Goal: Navigation & Orientation: Find specific page/section

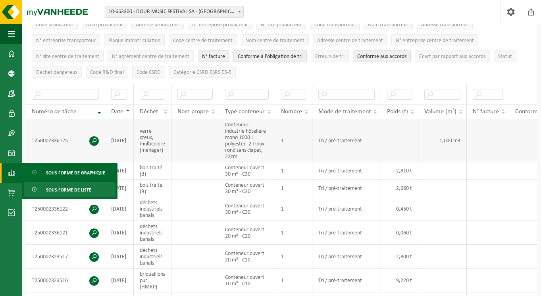
click at [337, 148] on td "Tri / pré-traitement" at bounding box center [346, 140] width 69 height 43
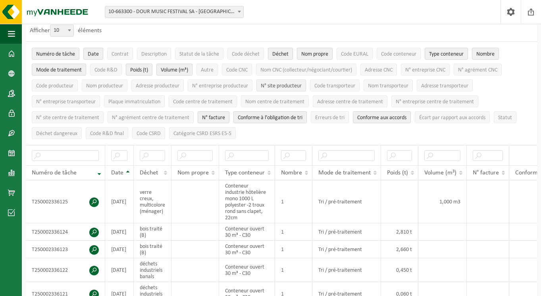
scroll to position [42, 0]
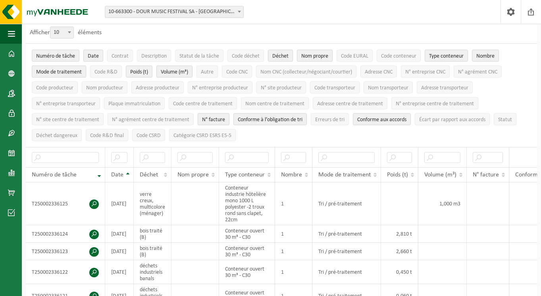
click at [73, 70] on span "Mode de traitement" at bounding box center [59, 72] width 46 height 6
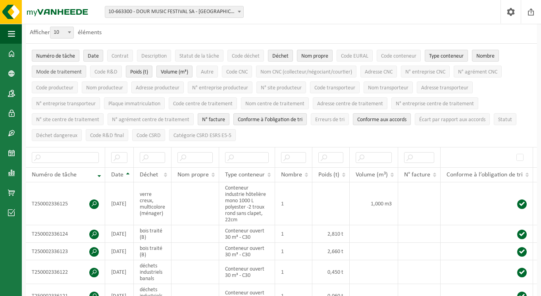
click at [73, 70] on span "Mode de traitement" at bounding box center [59, 72] width 46 height 6
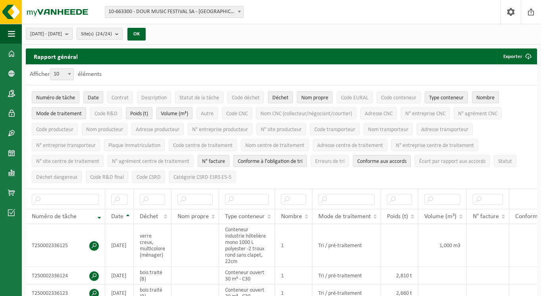
scroll to position [0, 0]
click at [14, 52] on span at bounding box center [11, 54] width 7 height 20
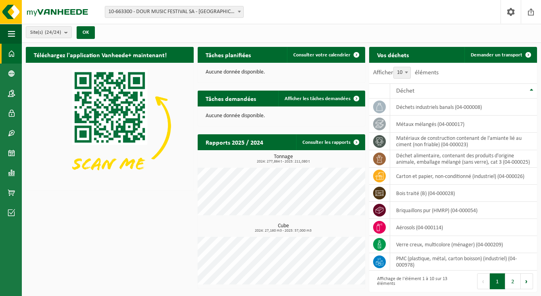
scroll to position [1, 0]
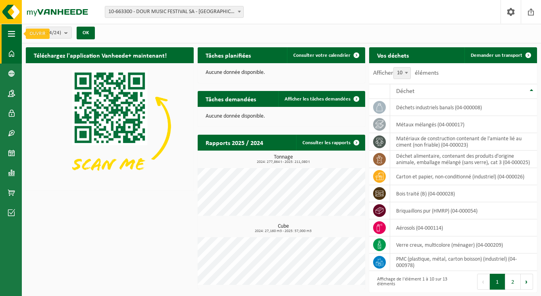
click at [11, 31] on span "button" at bounding box center [11, 34] width 7 height 20
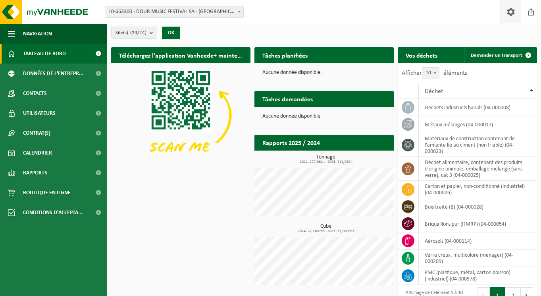
click at [511, 11] on span at bounding box center [511, 11] width 12 height 23
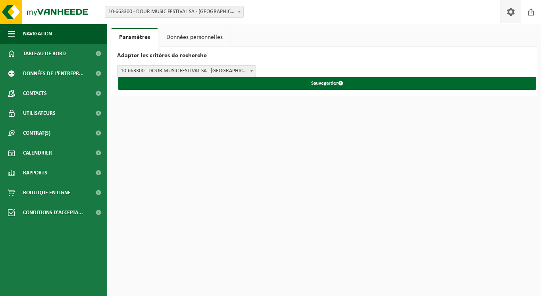
click at [511, 11] on span at bounding box center [511, 11] width 12 height 23
click at [189, 38] on link "Données personnelles" at bounding box center [194, 37] width 72 height 18
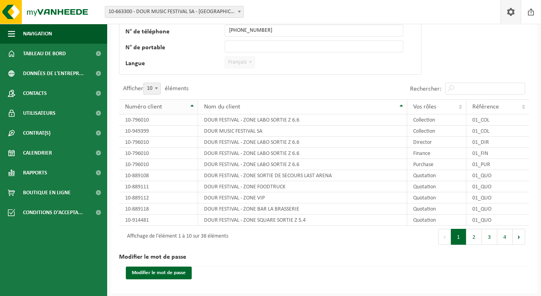
scroll to position [110, 0]
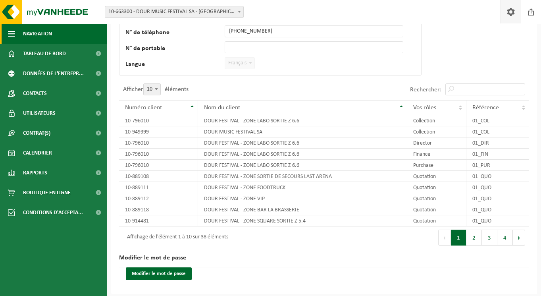
click at [54, 33] on button "Navigation" at bounding box center [53, 34] width 107 height 20
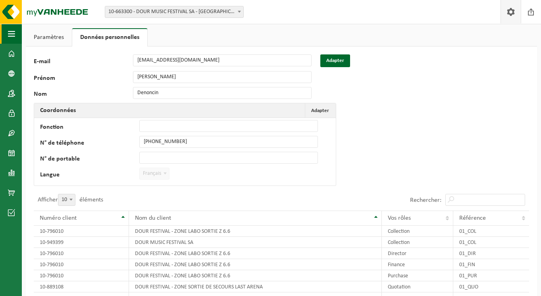
scroll to position [0, 0]
click at [50, 33] on link "Paramètres" at bounding box center [49, 37] width 46 height 18
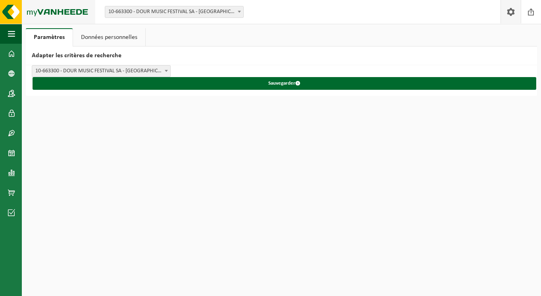
click at [13, 10] on img at bounding box center [47, 12] width 95 height 24
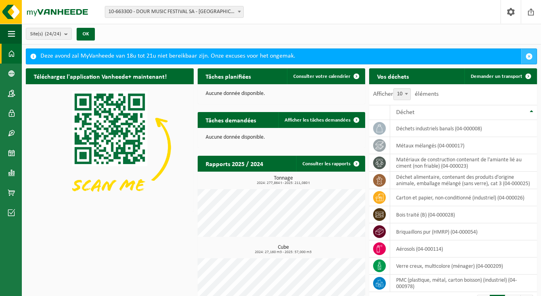
click at [531, 54] on span "button" at bounding box center [529, 56] width 7 height 7
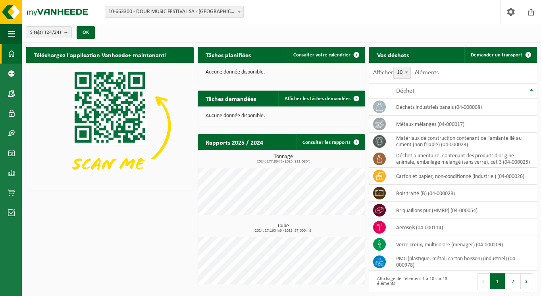
scroll to position [1, 0]
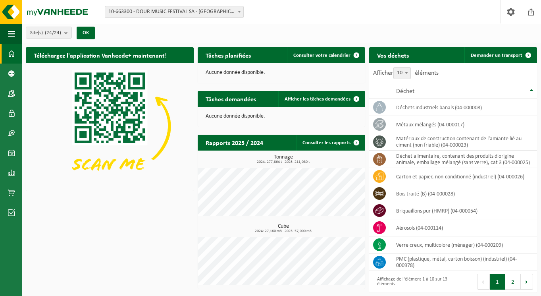
click at [11, 55] on span at bounding box center [11, 54] width 7 height 20
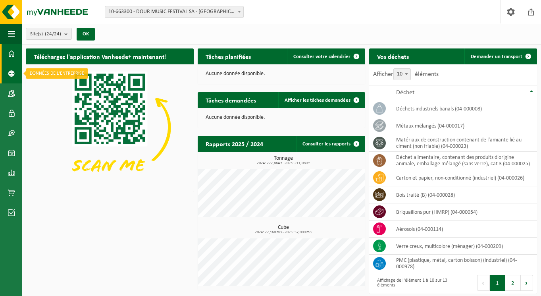
click at [15, 77] on link "Données de l'entrepr..." at bounding box center [11, 74] width 22 height 20
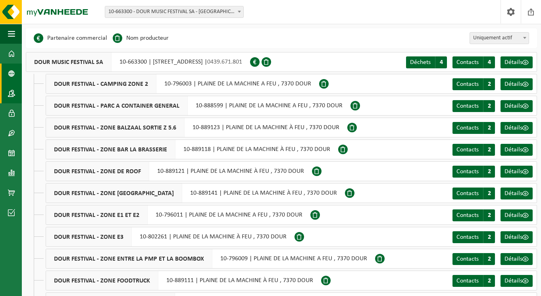
click at [16, 93] on link "Contacts" at bounding box center [11, 93] width 22 height 20
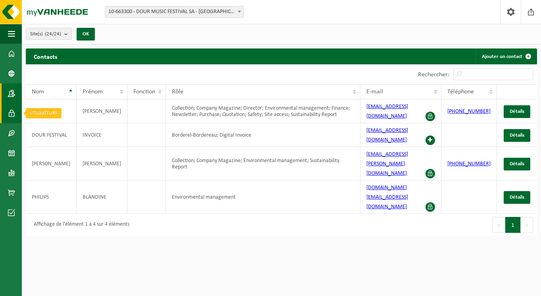
click at [14, 113] on span at bounding box center [11, 113] width 7 height 20
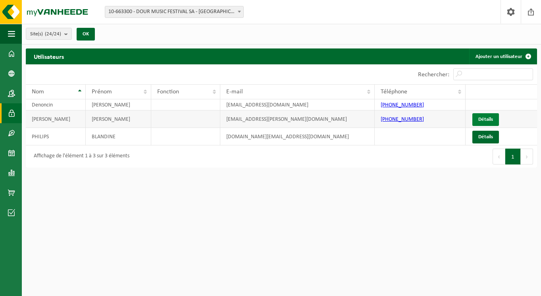
click at [487, 120] on link "Détails" at bounding box center [485, 119] width 27 height 13
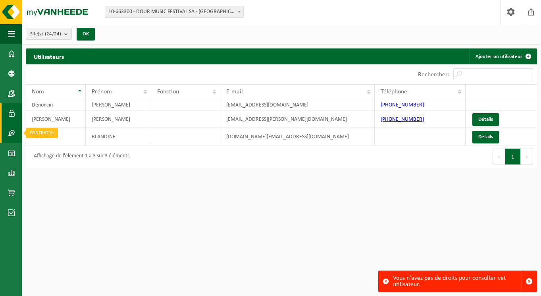
click at [12, 133] on span at bounding box center [11, 133] width 7 height 20
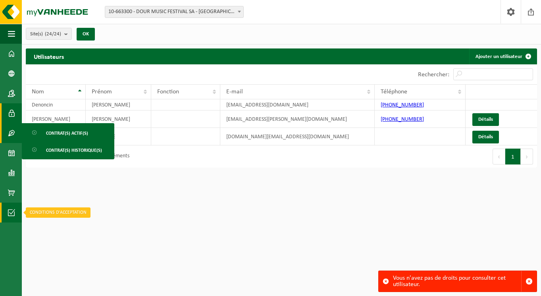
click at [12, 213] on span at bounding box center [11, 212] width 7 height 20
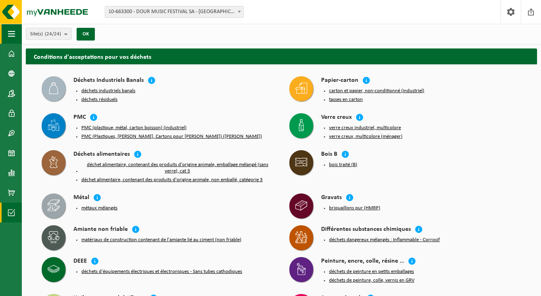
click at [13, 34] on span "button" at bounding box center [11, 34] width 7 height 20
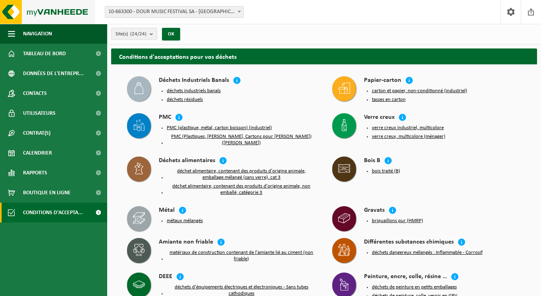
click at [71, 10] on img at bounding box center [47, 12] width 95 height 24
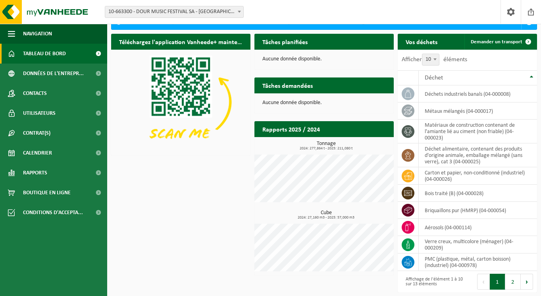
scroll to position [34, 0]
